Goal: Information Seeking & Learning: Understand process/instructions

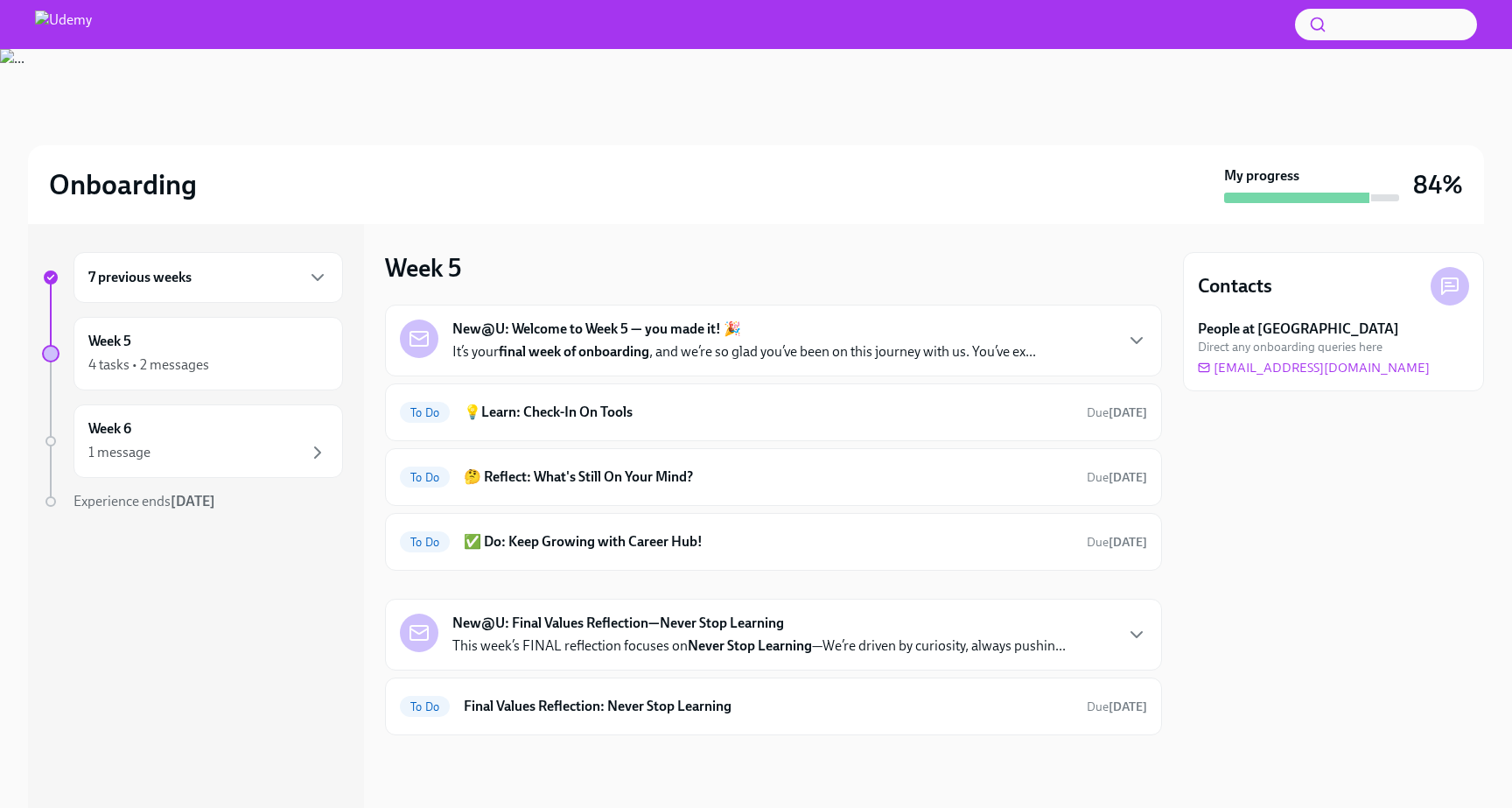
click at [571, 352] on strong "final week of onboarding" at bounding box center [574, 352] width 150 height 17
click at [535, 405] on h6 "💡Learn: Check-In On Tools" at bounding box center [768, 411] width 609 height 20
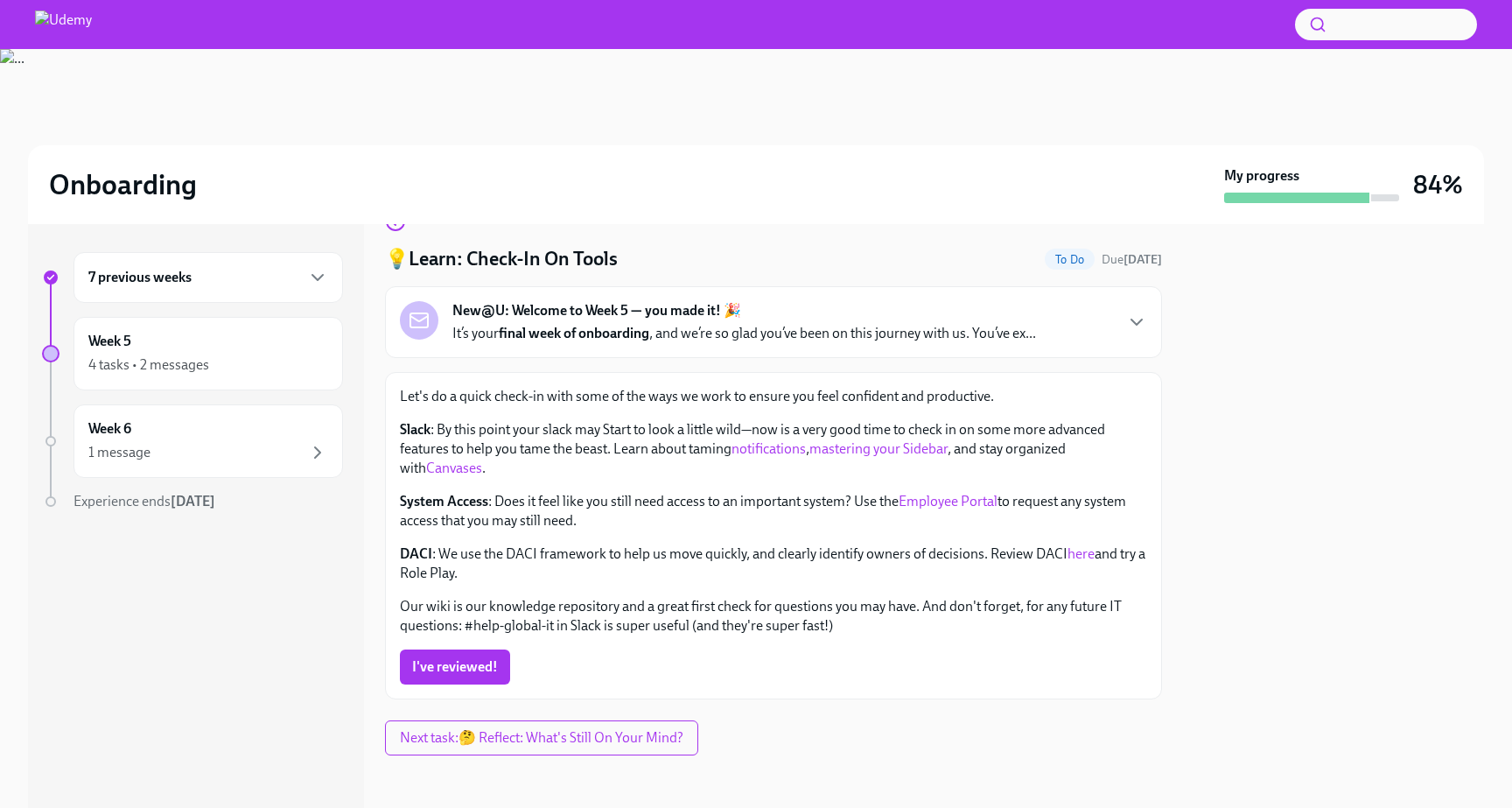
scroll to position [45, 0]
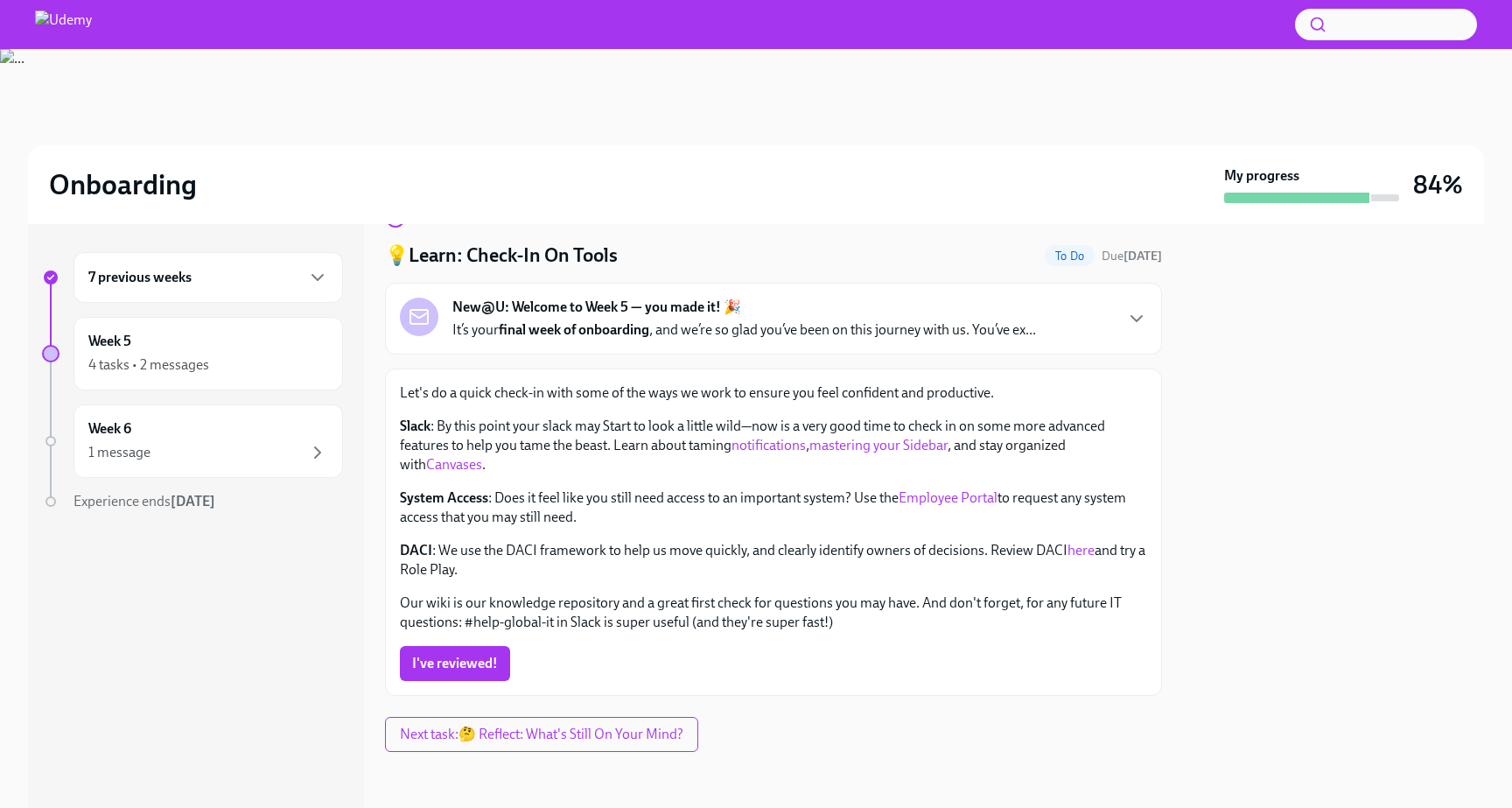
click at [490, 425] on p "Slack : By this point your slack may Start to look a little wild—now is a very …" at bounding box center [773, 445] width 747 height 58
click at [753, 444] on link "notifications" at bounding box center [769, 445] width 75 height 17
click at [919, 444] on link "mastering your Sidebar" at bounding box center [879, 445] width 138 height 17
